Goal: Task Accomplishment & Management: Use online tool/utility

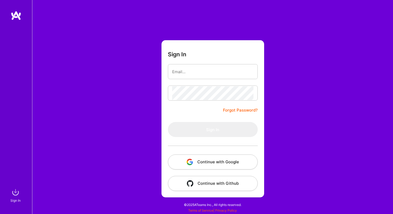
click at [215, 160] on button "Continue with Google" at bounding box center [213, 161] width 90 height 15
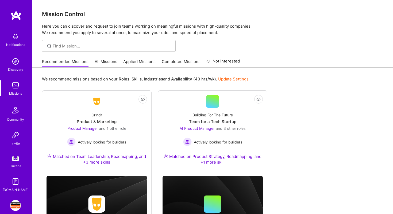
scroll to position [26, 0]
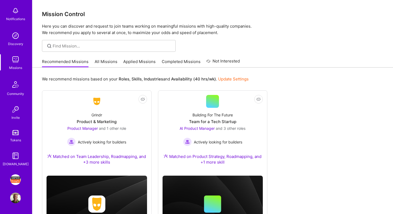
click at [16, 180] on img at bounding box center [15, 179] width 11 height 11
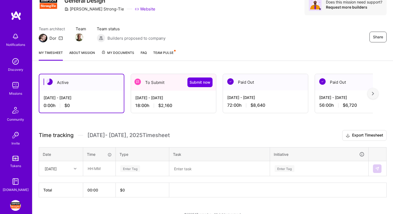
scroll to position [34, 0]
